Goal: Task Accomplishment & Management: Complete application form

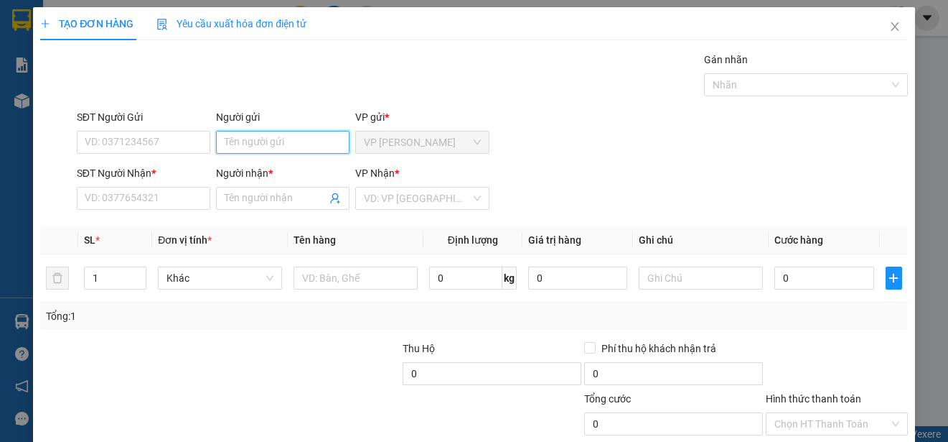
click at [302, 141] on input "Người gửi" at bounding box center [283, 142] width 134 height 23
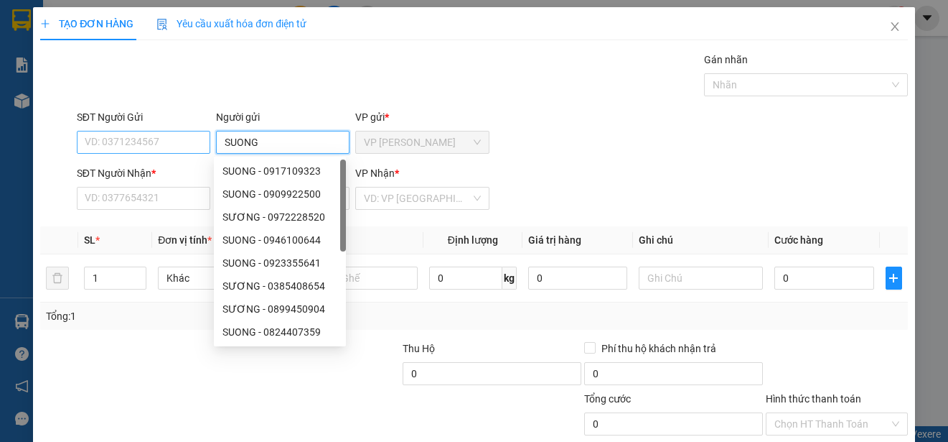
type input "SUONG"
click at [191, 143] on input "SĐT Người Gửi" at bounding box center [144, 142] width 134 height 23
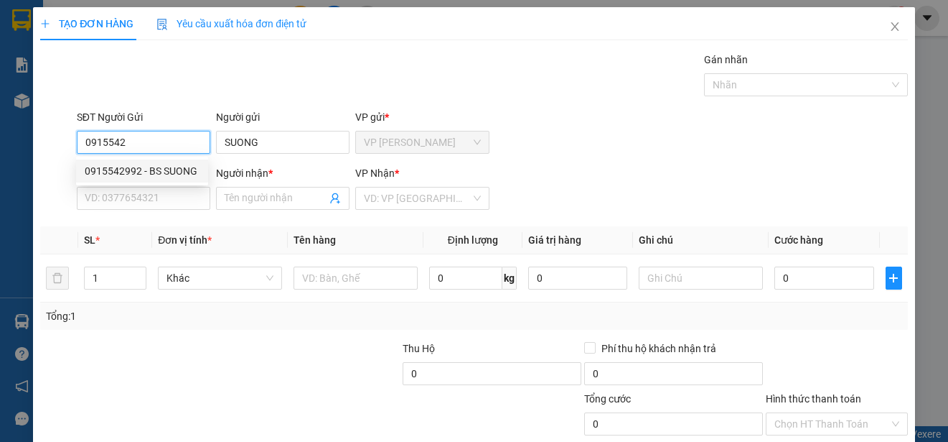
click at [175, 169] on div "0915542992 - BS SUONG" at bounding box center [142, 171] width 115 height 16
type input "0915542992"
type input "BS SUONG"
type input "0968500887"
type input "LABO TRÍ"
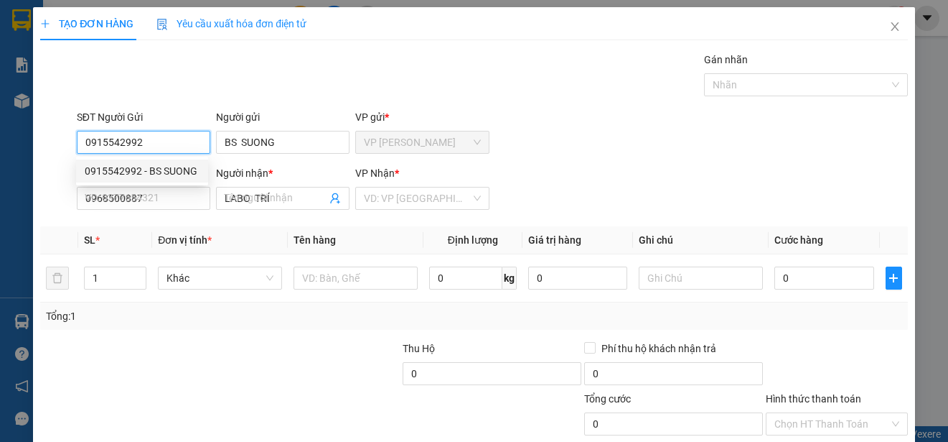
type input "15.000"
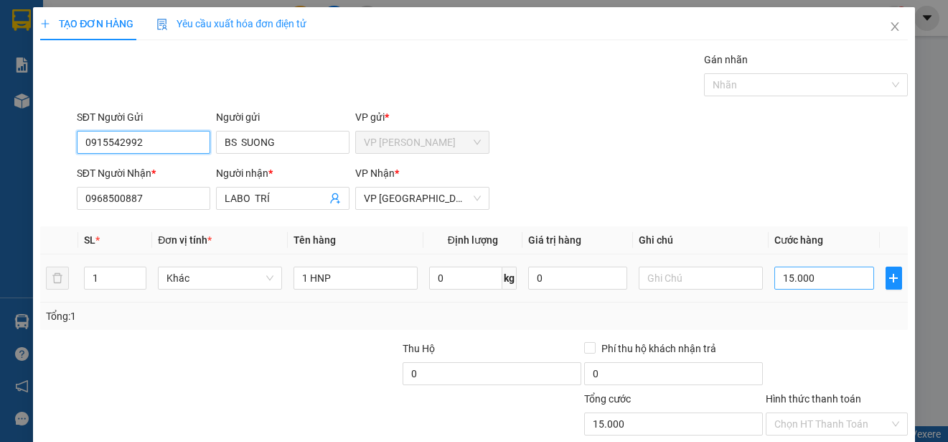
type input "0915542992"
click at [775, 279] on input "15.000" at bounding box center [825, 277] width 100 height 23
type input "0"
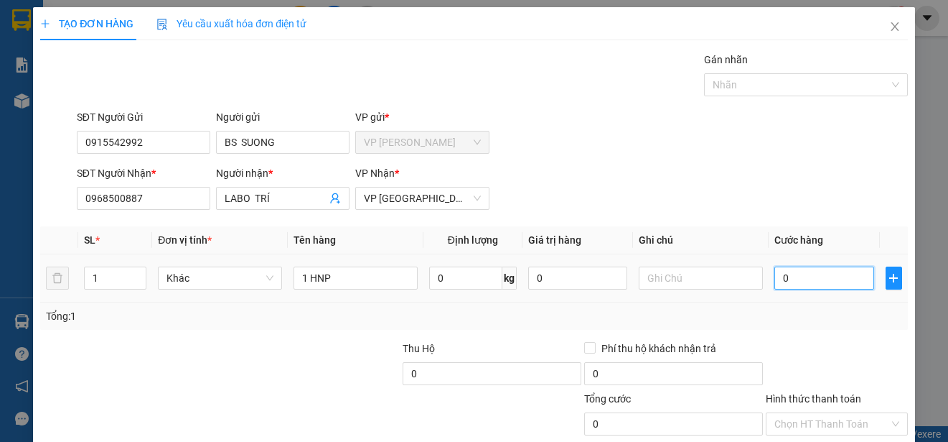
click at [775, 279] on input "0" at bounding box center [825, 277] width 100 height 23
type input "20"
type input "200"
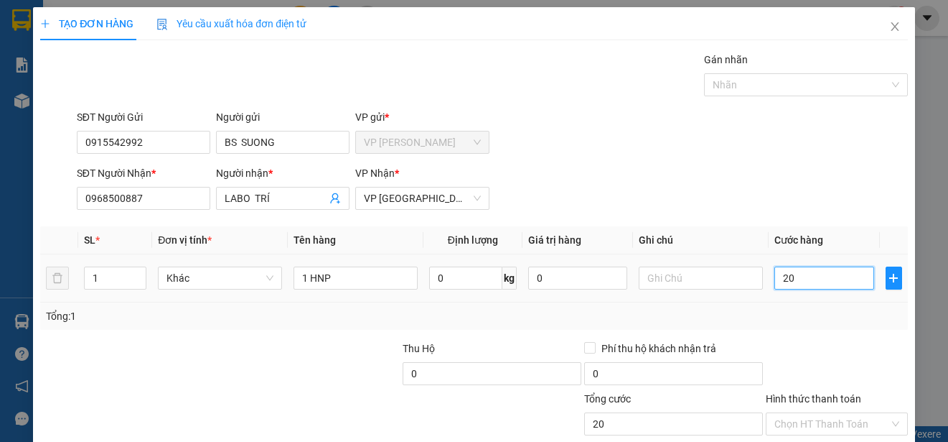
type input "200"
type input "2.000"
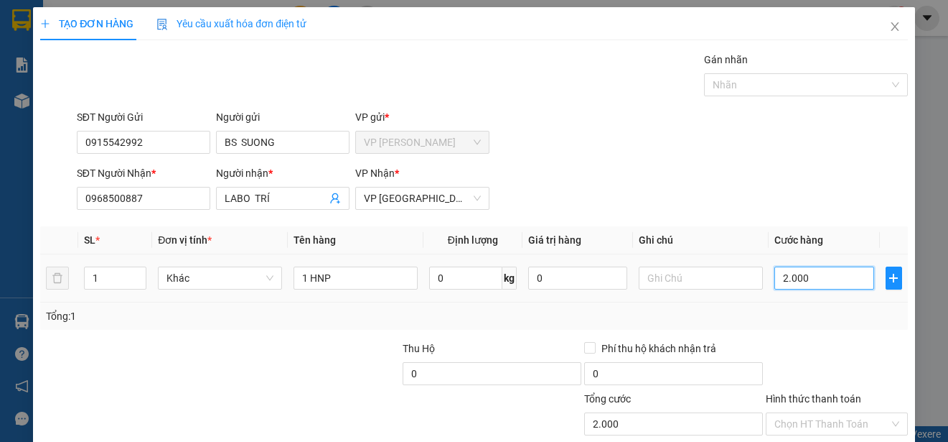
type input "20.000"
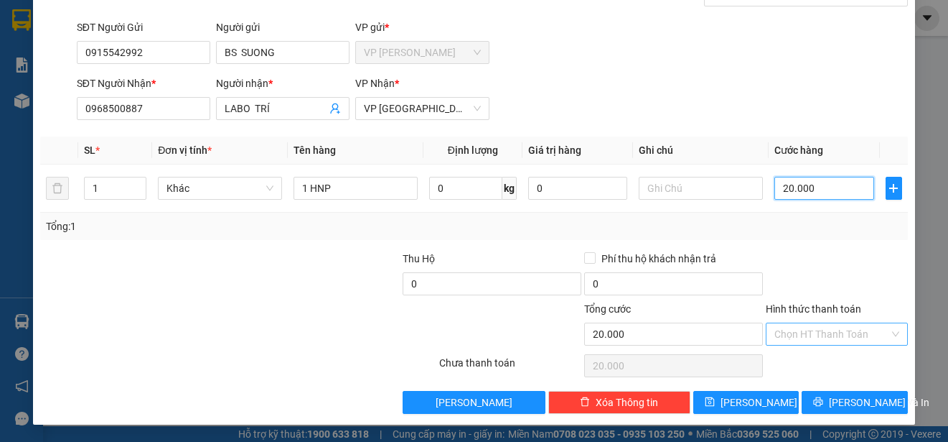
type input "20.000"
click at [845, 330] on input "Hình thức thanh toán" at bounding box center [832, 334] width 115 height 22
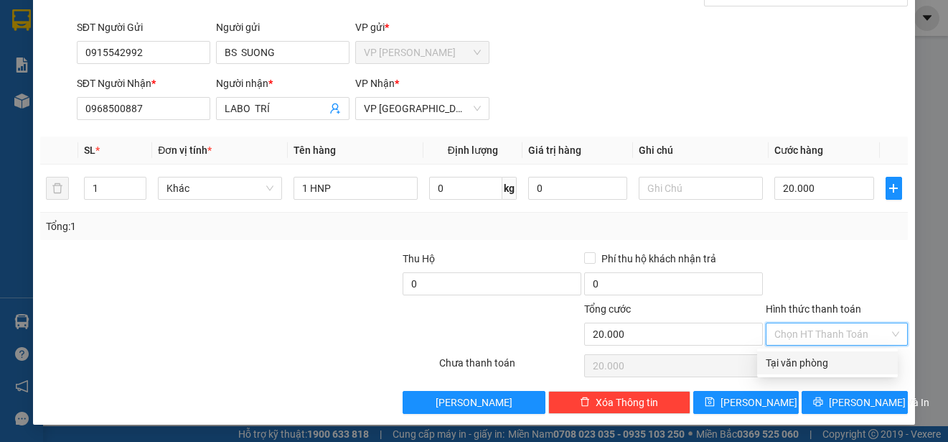
click at [843, 360] on div "Tại văn phòng" at bounding box center [827, 363] width 123 height 16
type input "0"
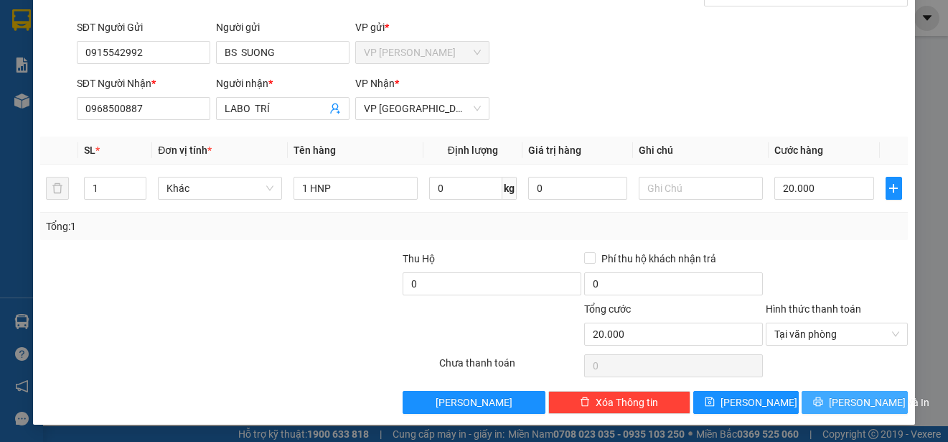
click at [853, 400] on span "[PERSON_NAME] và In" at bounding box center [879, 402] width 101 height 16
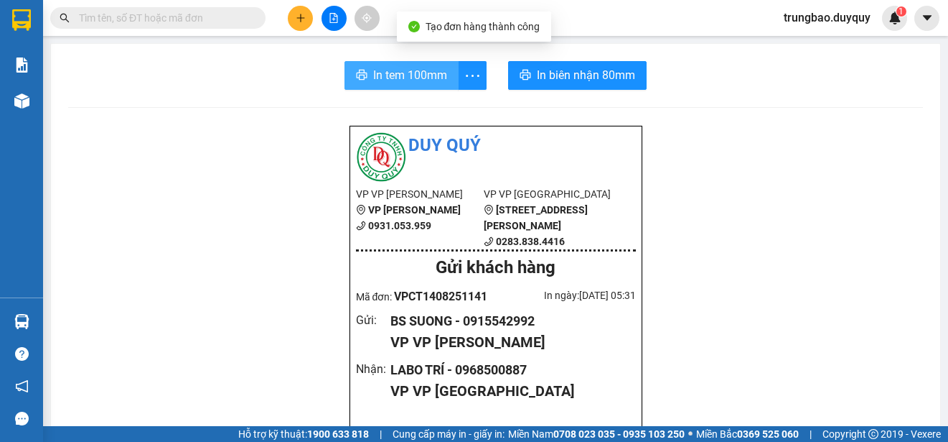
click at [414, 72] on span "In tem 100mm" at bounding box center [410, 75] width 74 height 18
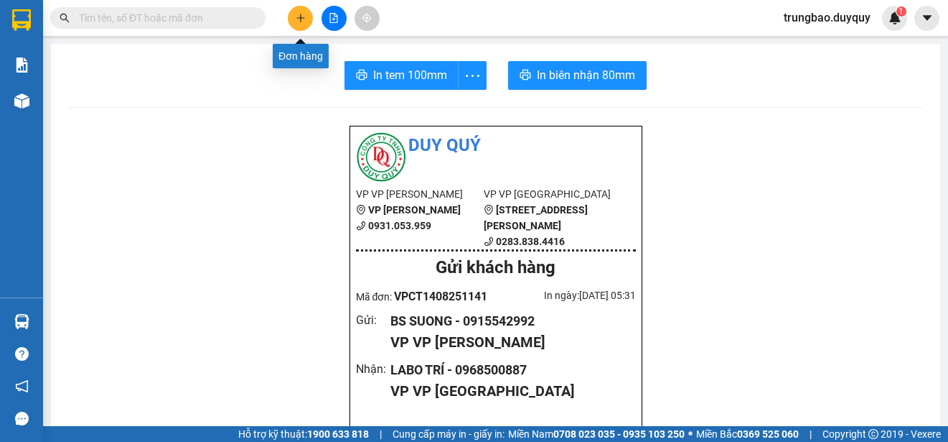
click at [292, 16] on button at bounding box center [300, 18] width 25 height 25
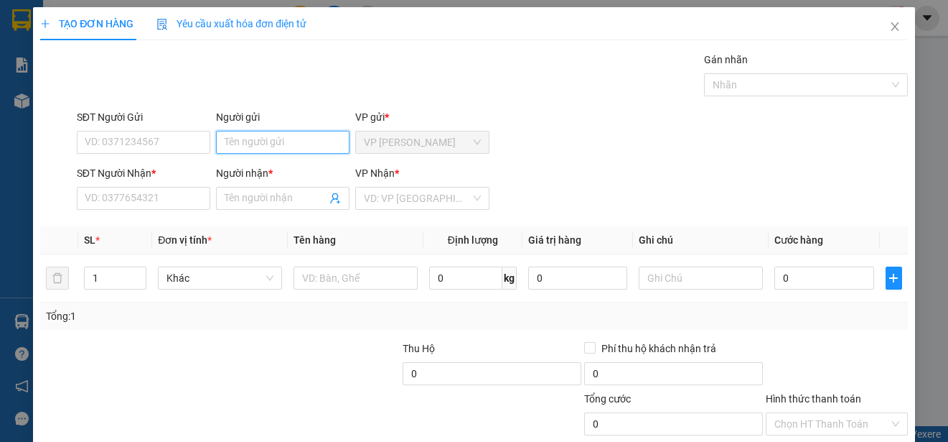
click at [298, 140] on input "Người gửi" at bounding box center [283, 142] width 134 height 23
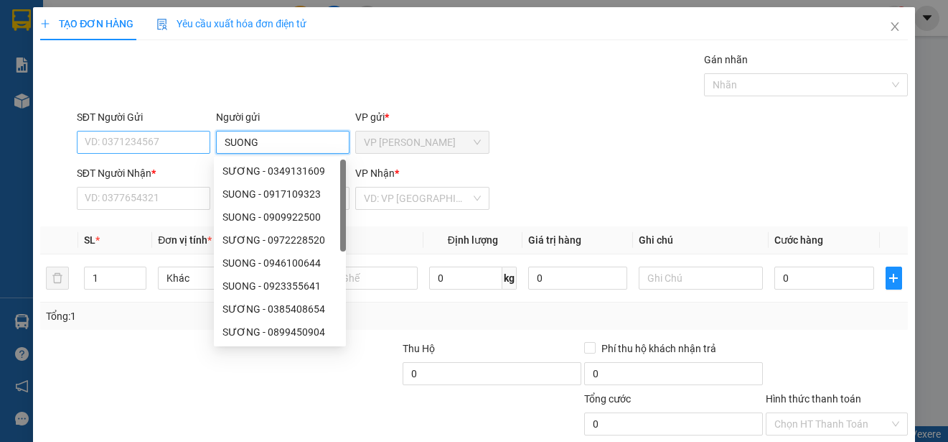
type input "SUONG"
click at [195, 144] on input "SĐT Người Gửi" at bounding box center [144, 142] width 134 height 23
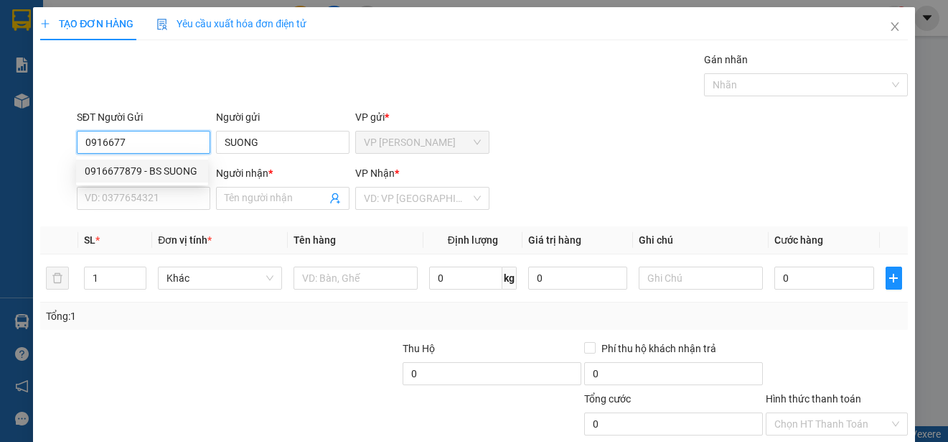
click at [174, 164] on div "0916677879 - BS SUONG" at bounding box center [142, 171] width 115 height 16
type input "0916677879"
type input "BS SUONG"
type input "0909646861"
type input "LABO VIET A"
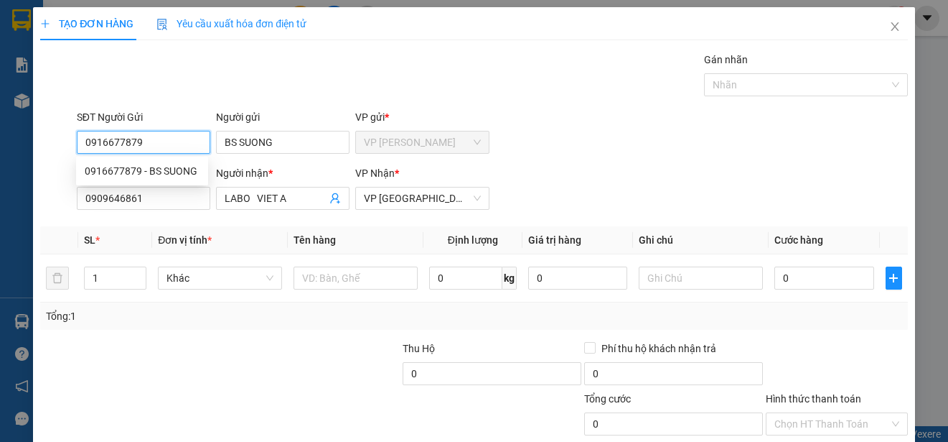
type input "15.000"
type input "0916677879"
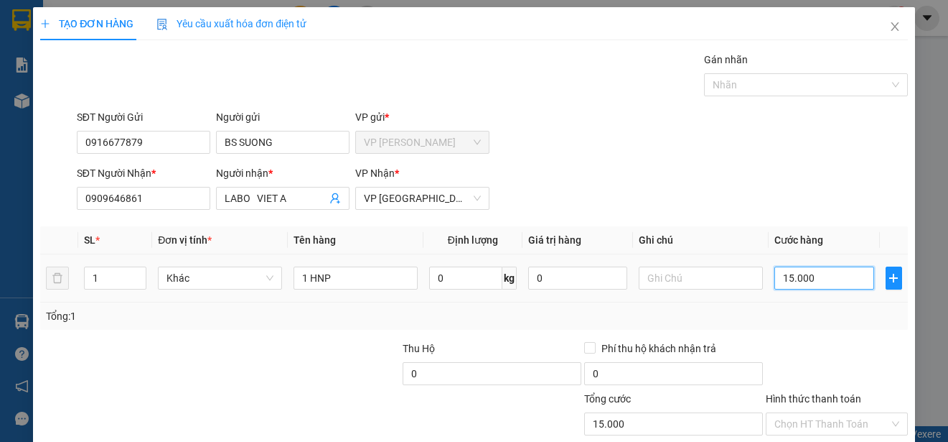
type input "0"
click at [778, 272] on input "0" at bounding box center [825, 277] width 100 height 23
click at [775, 279] on input "0" at bounding box center [825, 277] width 100 height 23
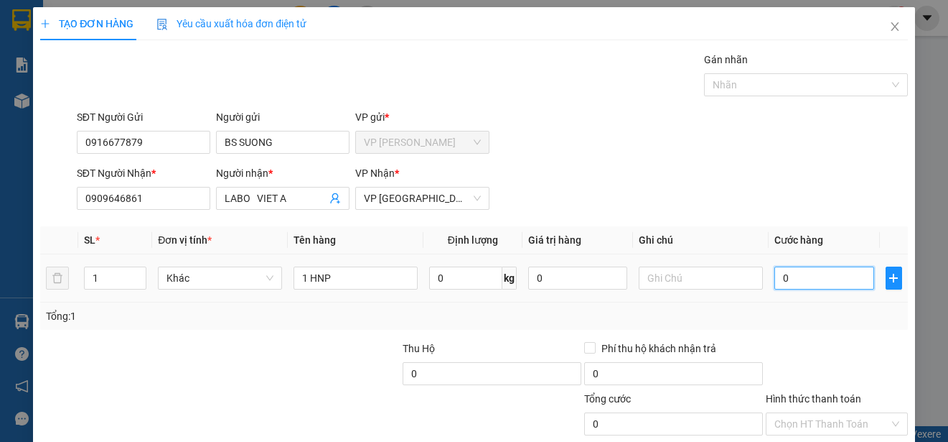
type input "20"
type input "200"
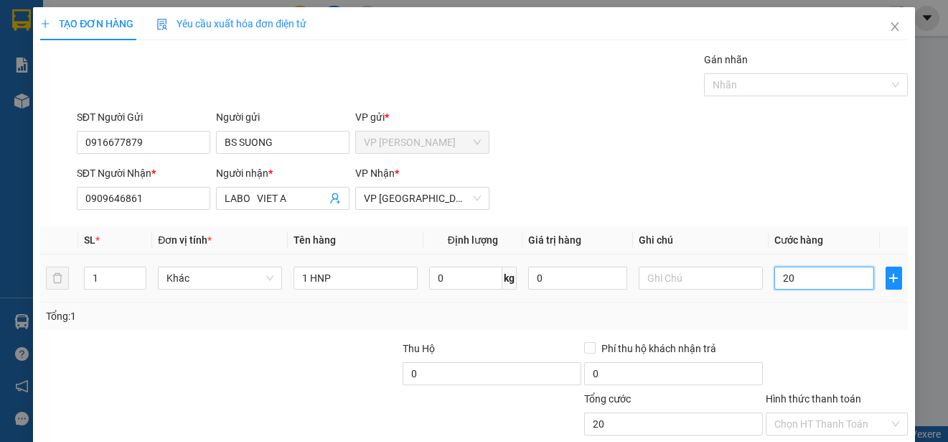
type input "200"
type input "2.000"
type input "20.000"
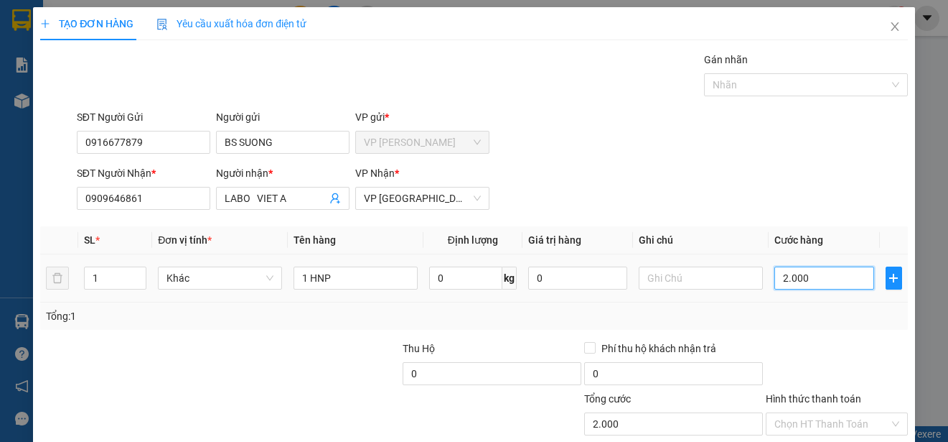
type input "20.000"
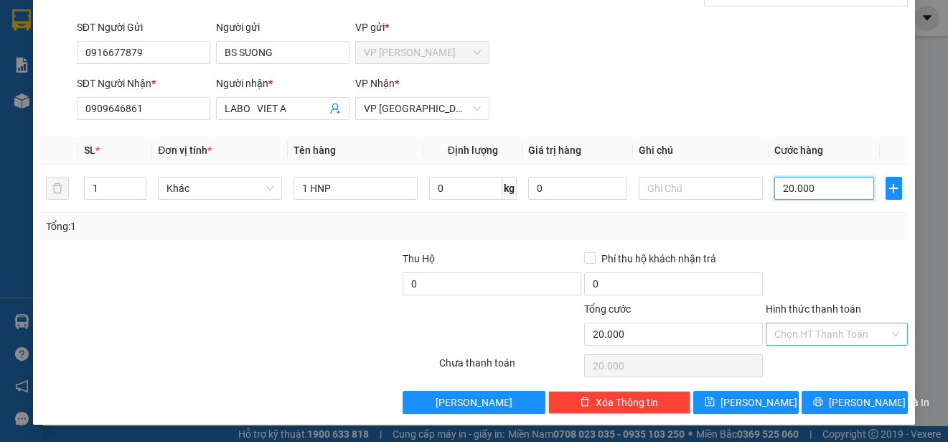
type input "20.000"
click at [844, 327] on input "Hình thức thanh toán" at bounding box center [832, 334] width 115 height 22
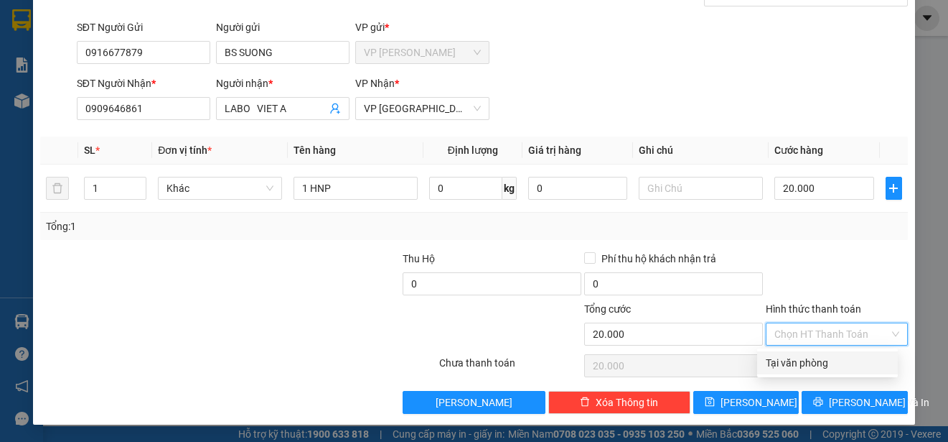
click at [851, 358] on div "Tại văn phòng" at bounding box center [827, 363] width 123 height 16
type input "0"
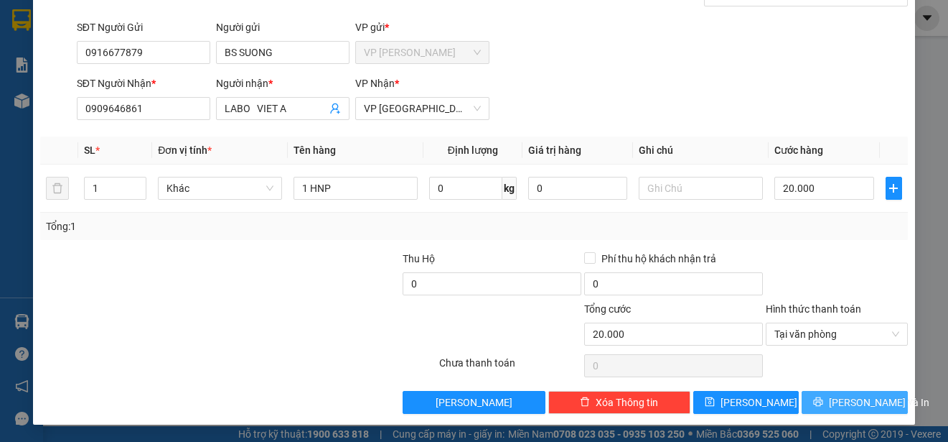
click at [871, 398] on span "[PERSON_NAME] và In" at bounding box center [879, 402] width 101 height 16
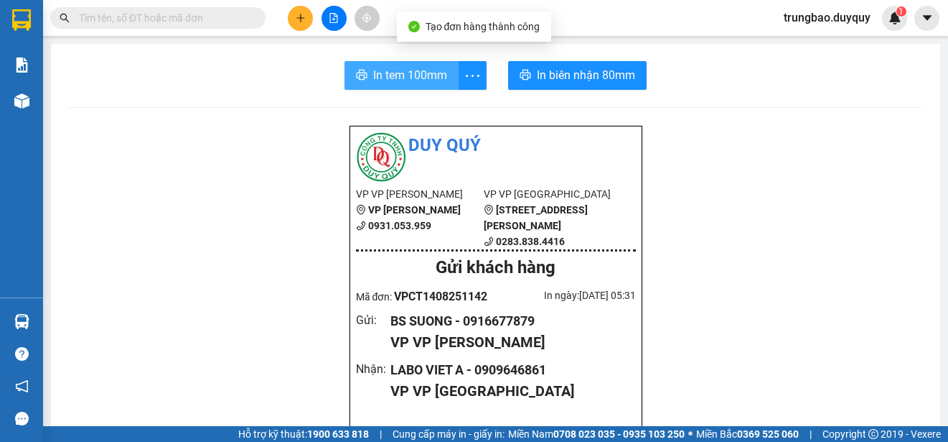
click at [423, 78] on span "In tem 100mm" at bounding box center [410, 75] width 74 height 18
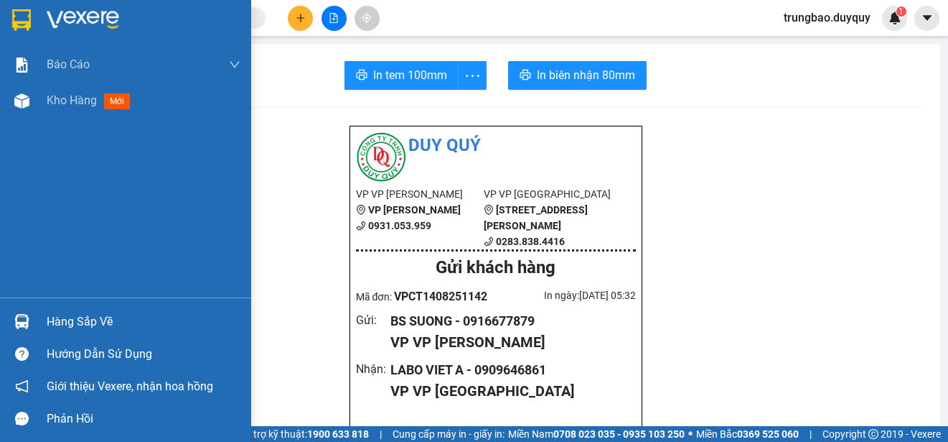
click at [18, 19] on img at bounding box center [21, 20] width 19 height 22
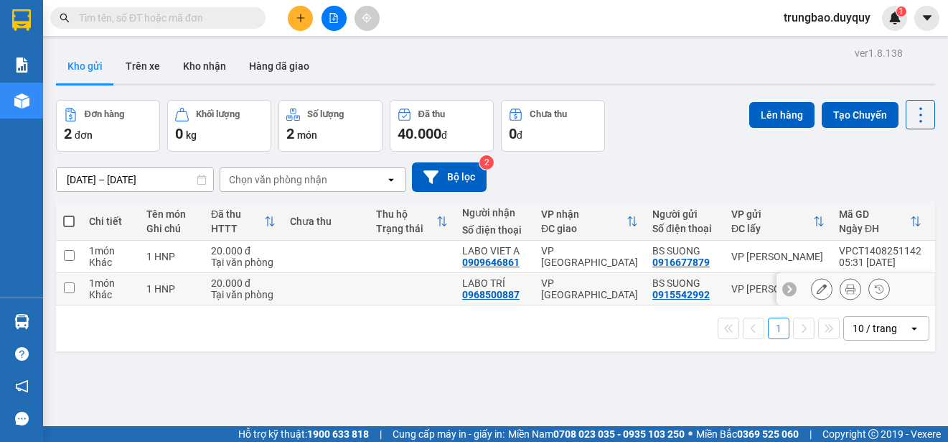
click at [70, 284] on input "checkbox" at bounding box center [69, 287] width 11 height 11
checkbox input "true"
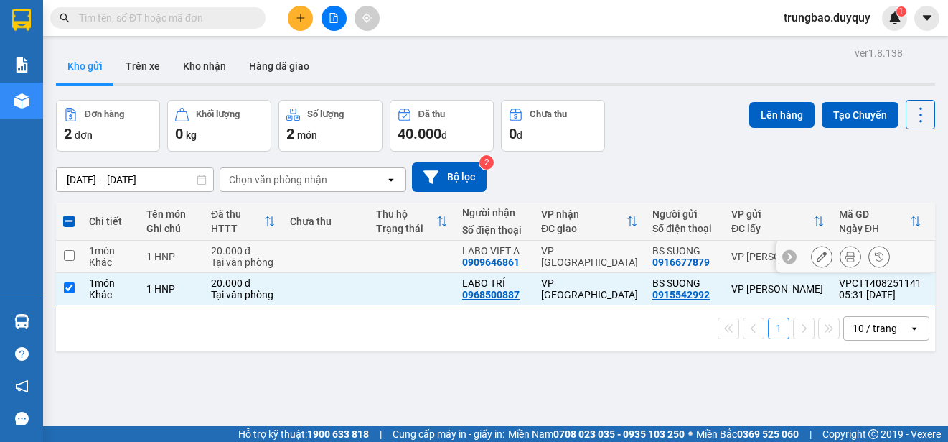
click at [70, 253] on input "checkbox" at bounding box center [69, 255] width 11 height 11
checkbox input "true"
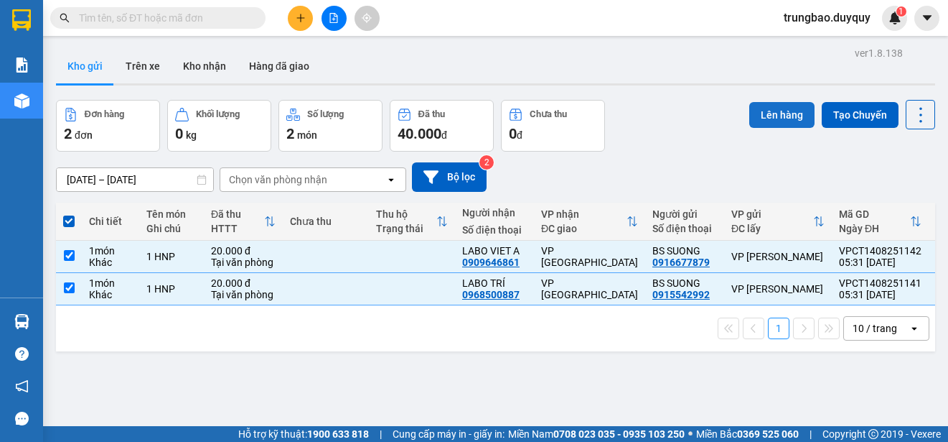
click at [774, 111] on button "Lên hàng" at bounding box center [782, 115] width 65 height 26
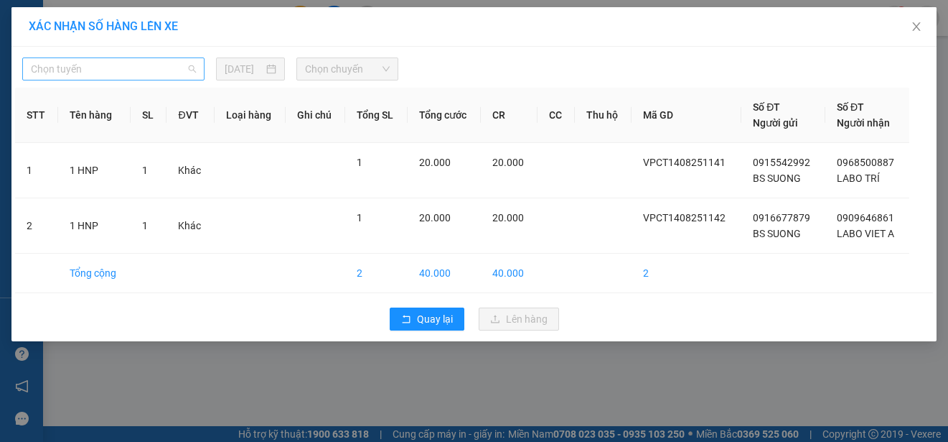
click at [166, 65] on span "Chọn tuyến" at bounding box center [113, 69] width 165 height 22
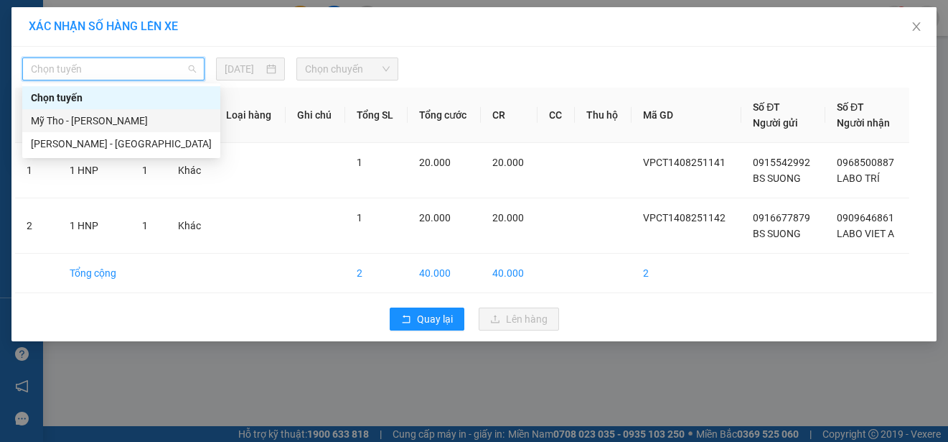
click at [141, 123] on div "Mỹ Tho - [PERSON_NAME]" at bounding box center [121, 121] width 181 height 16
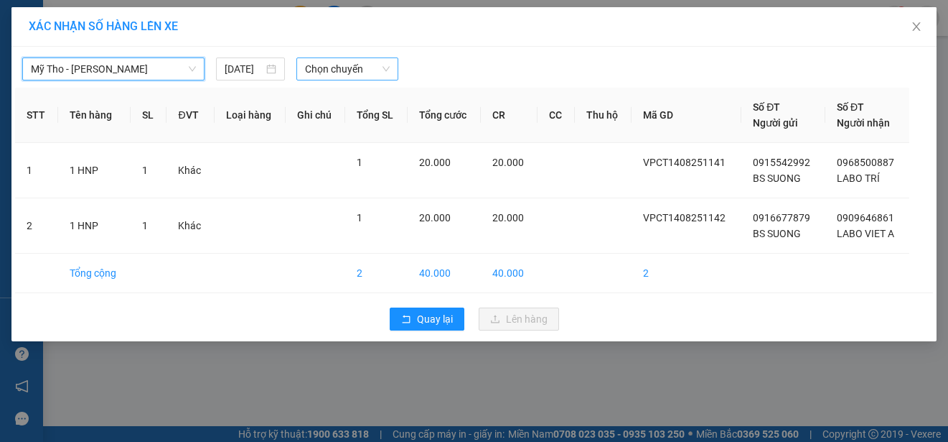
click at [364, 68] on span "Chọn chuyến" at bounding box center [347, 69] width 84 height 22
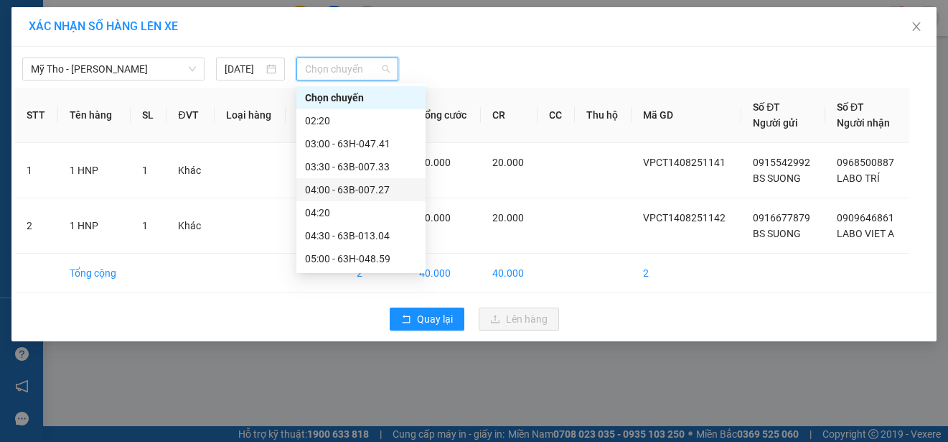
scroll to position [72, 0]
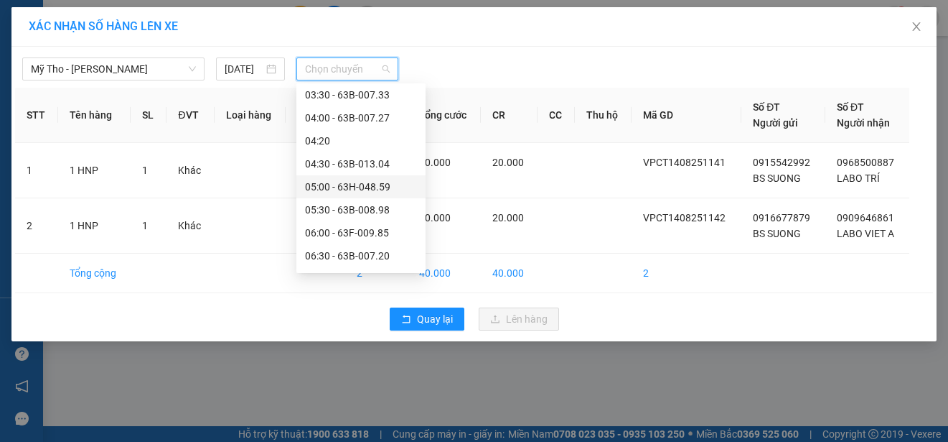
click at [383, 186] on div "05:00 - 63H-048.59" at bounding box center [361, 187] width 112 height 16
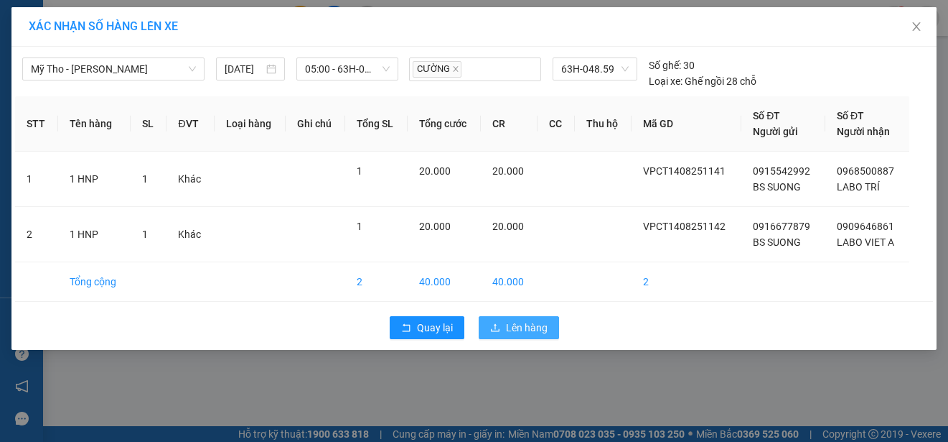
click at [483, 318] on button "Lên hàng" at bounding box center [519, 327] width 80 height 23
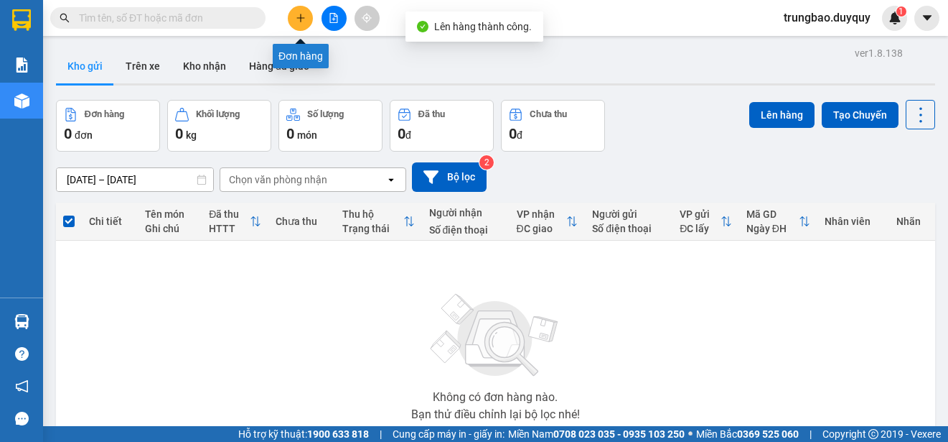
click at [296, 20] on icon "plus" at bounding box center [301, 18] width 10 height 10
